Goal: Information Seeking & Learning: Check status

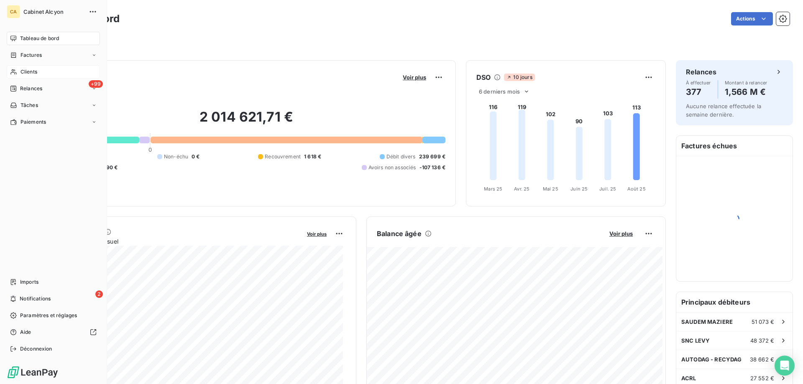
click at [37, 74] on span "Clients" at bounding box center [28, 72] width 17 height 8
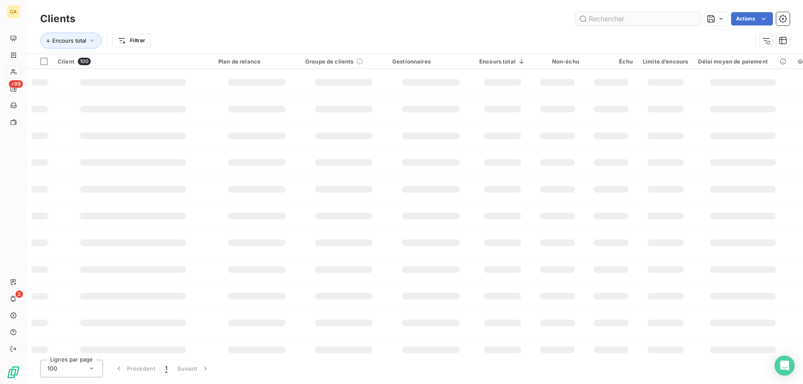
click at [399, 17] on input "text" at bounding box center [637, 18] width 125 height 13
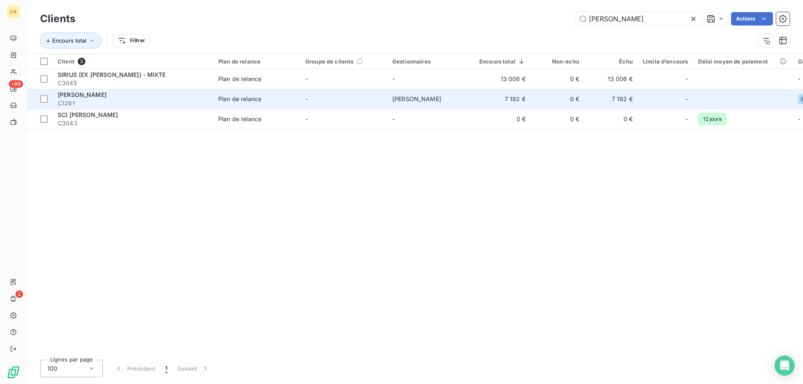
type input "[PERSON_NAME]"
click at [249, 97] on div "Plan de relance" at bounding box center [239, 99] width 43 height 8
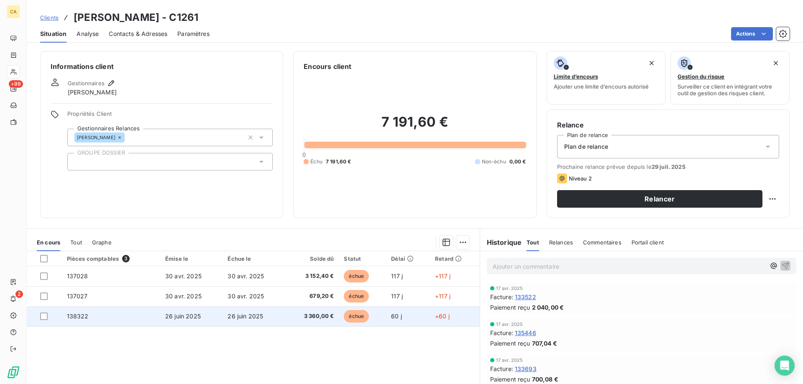
click at [247, 216] on span "26 juin 2025" at bounding box center [245, 316] width 36 height 7
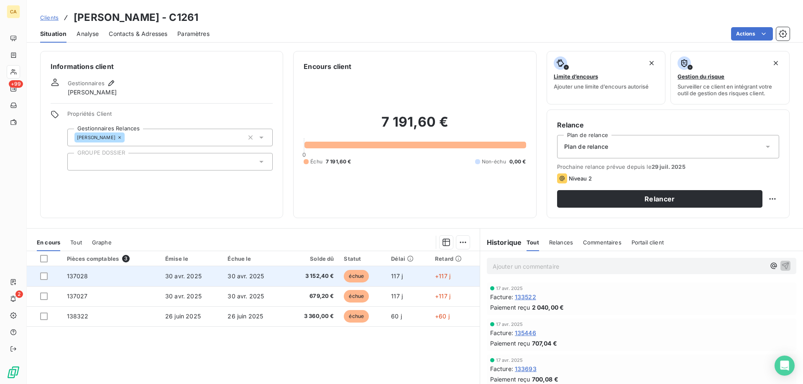
click at [339, 216] on td "échue" at bounding box center [362, 276] width 47 height 20
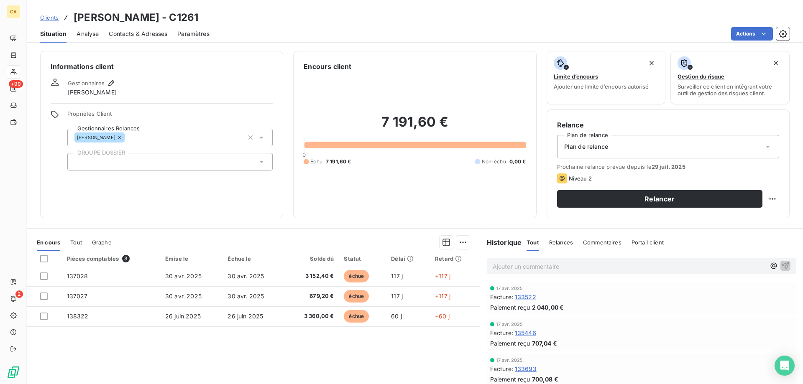
scroll to position [11, 0]
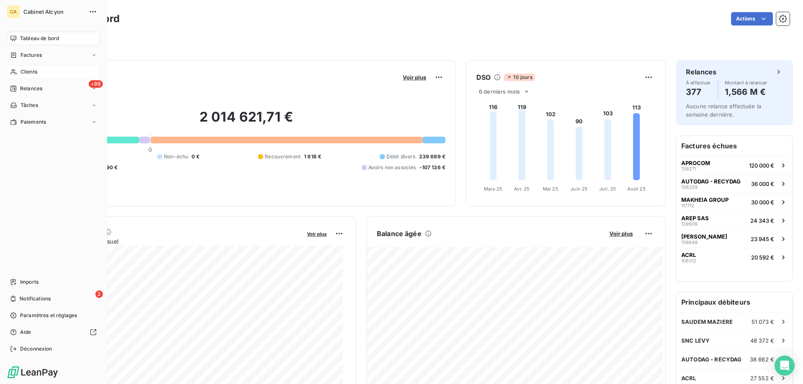
click at [16, 74] on icon at bounding box center [13, 72] width 7 height 7
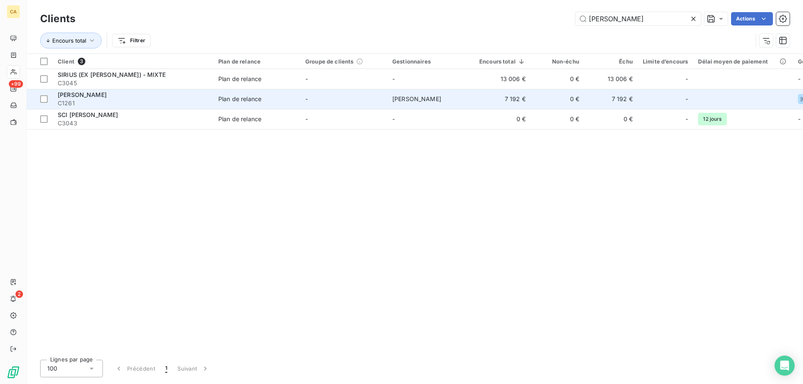
type input "[PERSON_NAME]"
click at [520, 104] on td "7 192 €" at bounding box center [502, 99] width 56 height 20
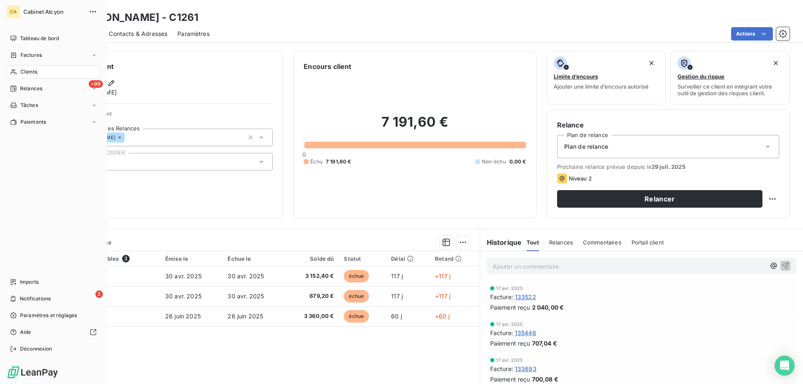
click at [21, 74] on span "Clients" at bounding box center [28, 72] width 17 height 8
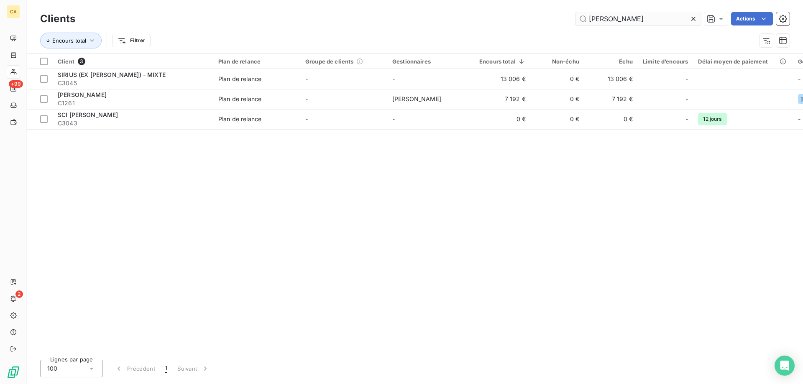
click at [635, 13] on input "[PERSON_NAME]" at bounding box center [637, 18] width 125 height 13
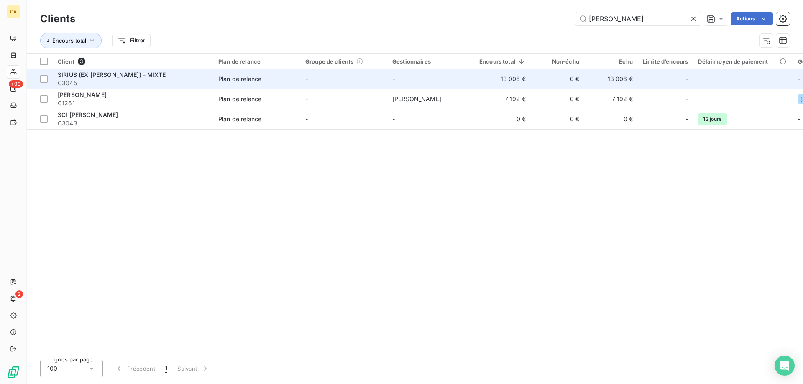
click at [529, 74] on td "13 006 €" at bounding box center [502, 79] width 56 height 20
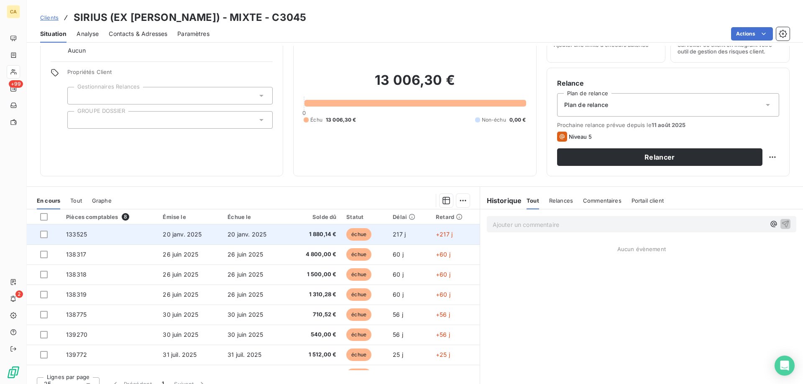
scroll to position [15, 0]
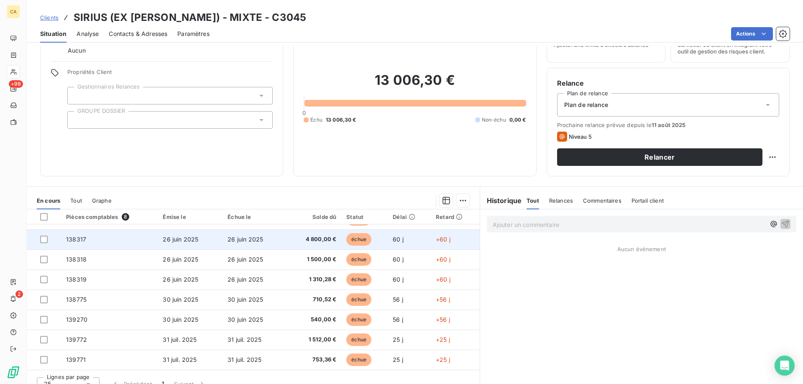
click at [300, 235] on td "4 800,00 €" at bounding box center [314, 240] width 54 height 20
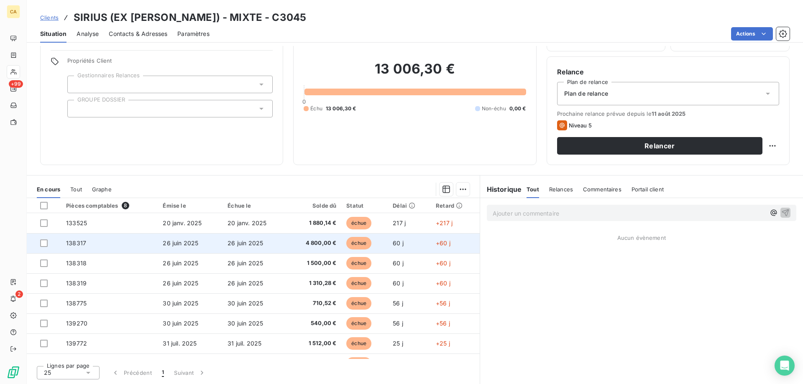
click at [310, 241] on span "4 800,00 €" at bounding box center [314, 243] width 44 height 8
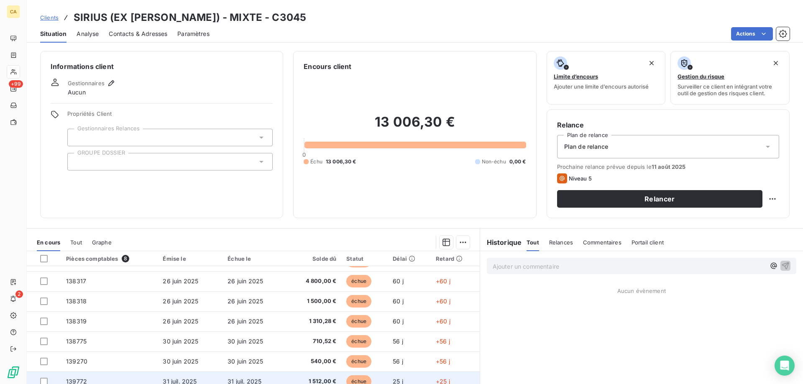
scroll to position [42, 0]
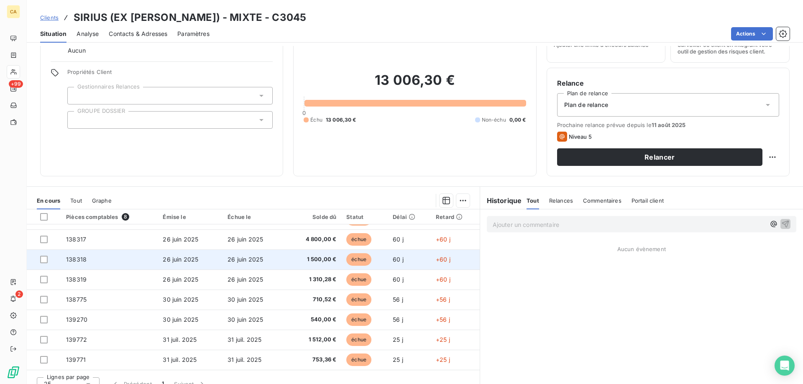
click at [318, 265] on td "1 500,00 €" at bounding box center [314, 260] width 54 height 20
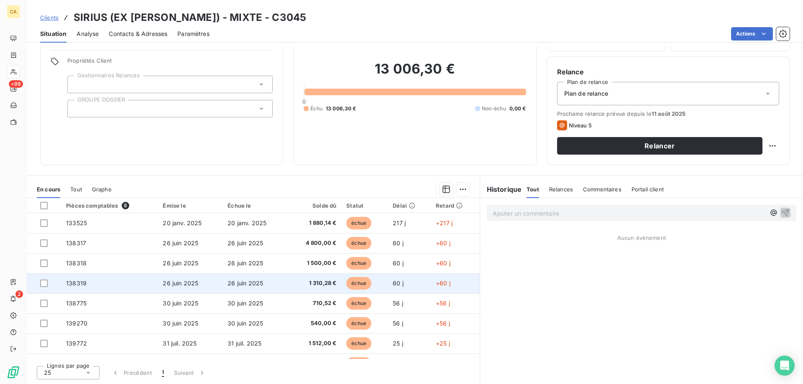
scroll to position [15, 0]
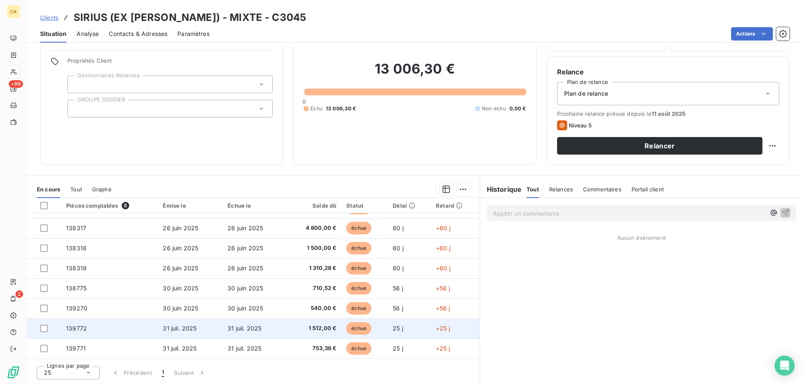
click at [317, 330] on span "1 512,00 €" at bounding box center [314, 329] width 44 height 8
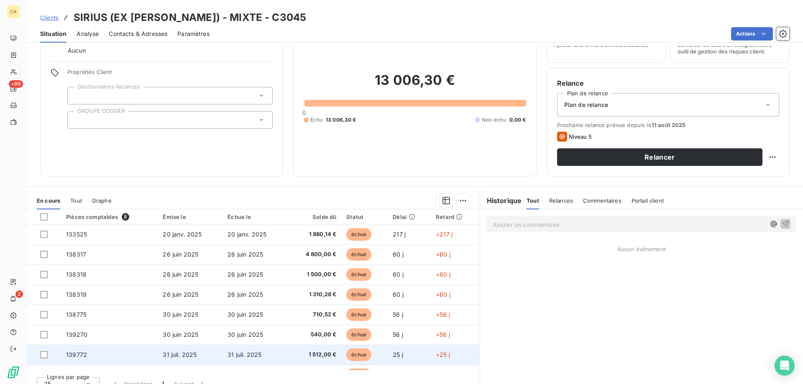
scroll to position [15, 0]
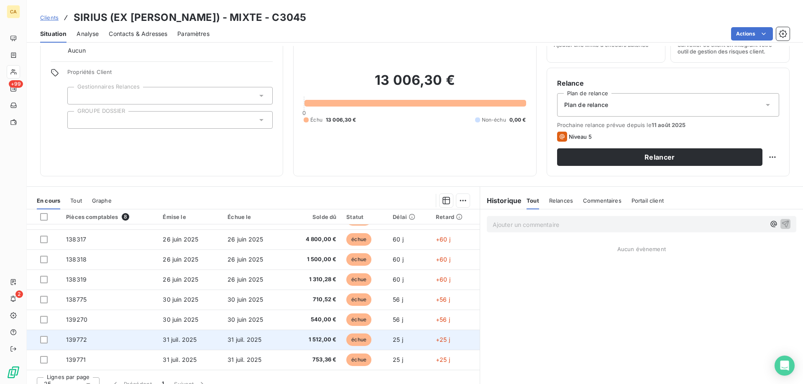
click at [249, 346] on td "31 juil. 2025" at bounding box center [254, 340] width 65 height 20
